Goal: Find contact information: Find contact information

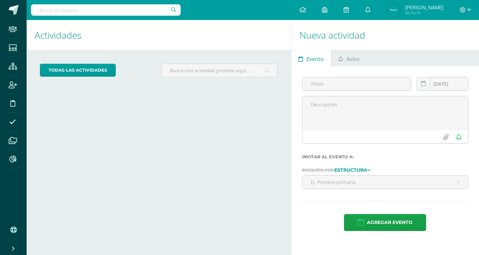
click at [127, 7] on input "text" at bounding box center [106, 9] width 150 height 11
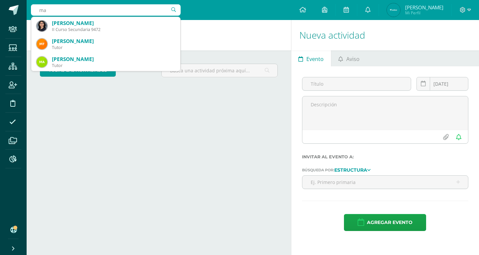
type input "m"
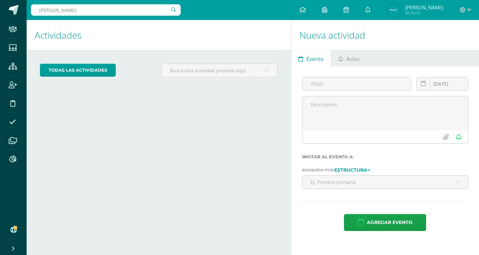
type input "ramirez"
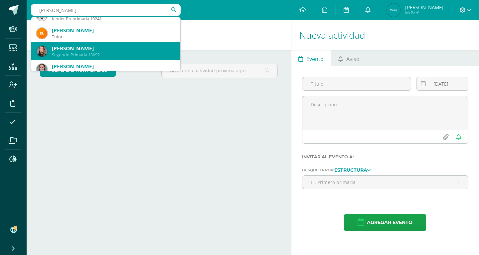
scroll to position [798, 0]
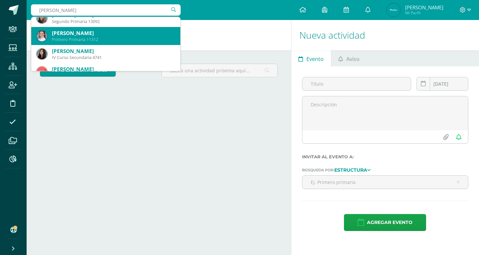
click at [134, 37] on div "Primero Primaria 11312" at bounding box center [113, 40] width 123 height 6
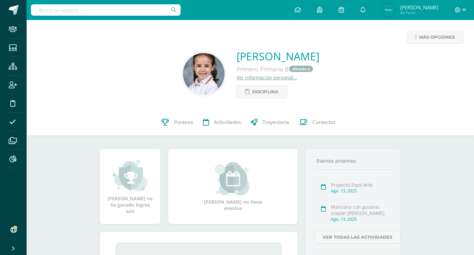
click at [199, 73] on img at bounding box center [204, 74] width 42 height 42
click at [204, 69] on img at bounding box center [204, 74] width 42 height 42
click at [260, 56] on link "[PERSON_NAME]" at bounding box center [278, 56] width 83 height 14
click at [317, 122] on span "Contactos" at bounding box center [323, 122] width 23 height 7
